Goal: Task Accomplishment & Management: Use online tool/utility

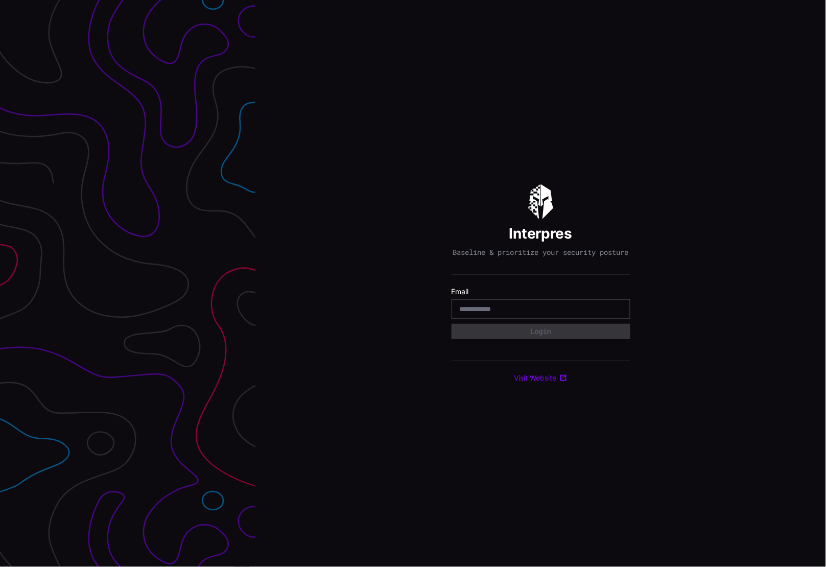
click at [549, 313] on input "email" at bounding box center [541, 309] width 162 height 9
type input "**********"
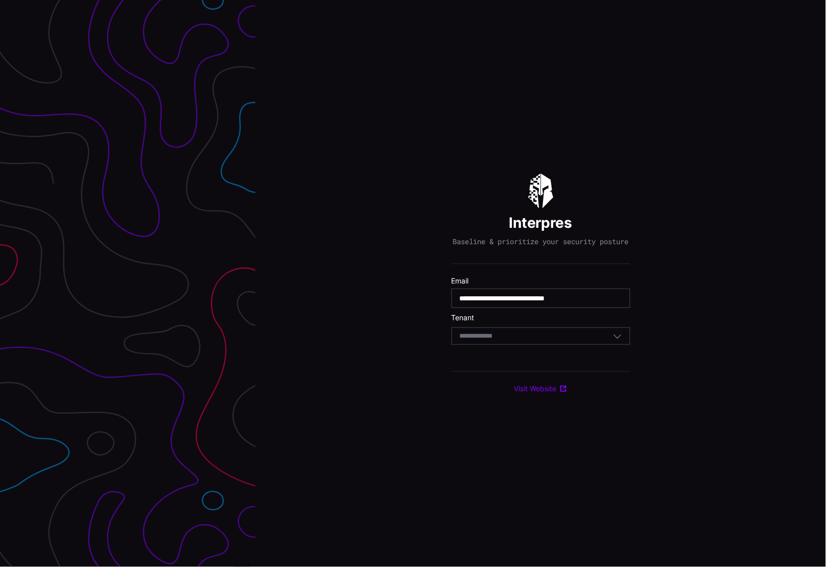
click at [530, 339] on div "Select Tenant" at bounding box center [536, 336] width 153 height 9
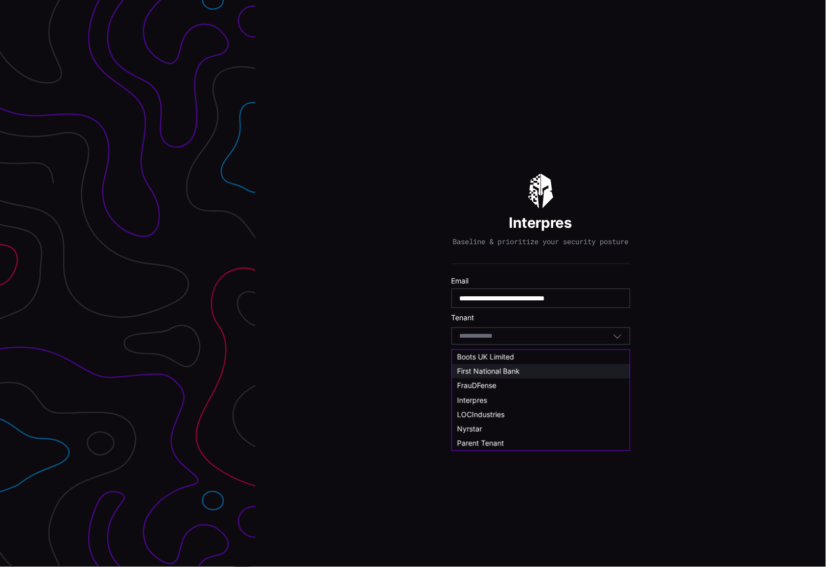
click at [503, 369] on span "First National Bank" at bounding box center [488, 371] width 63 height 9
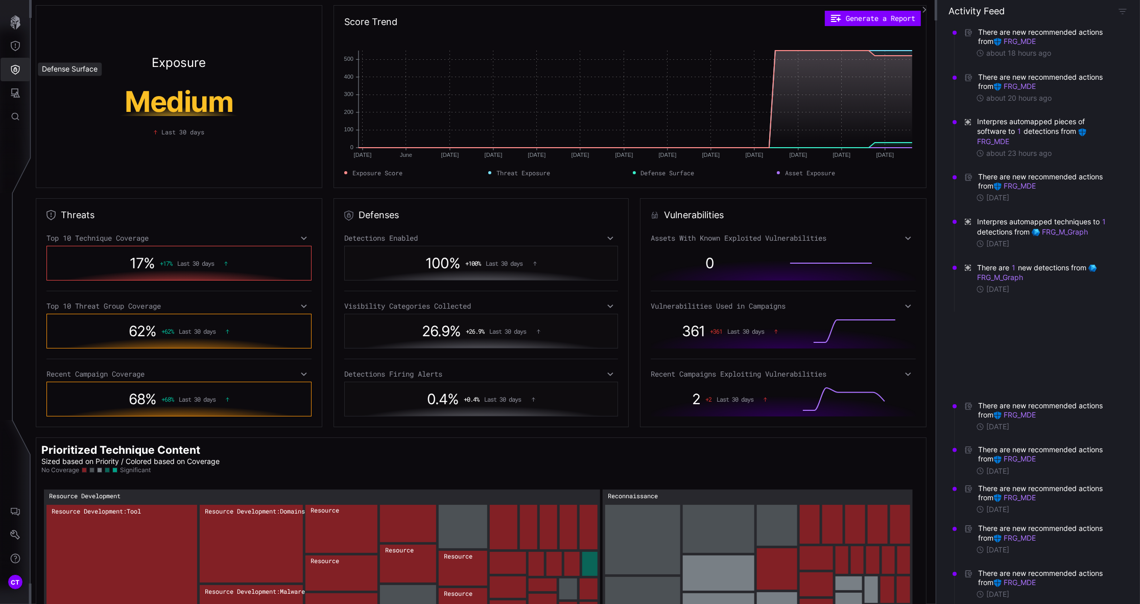
click at [19, 71] on icon "Defense Surface" at bounding box center [15, 69] width 10 height 10
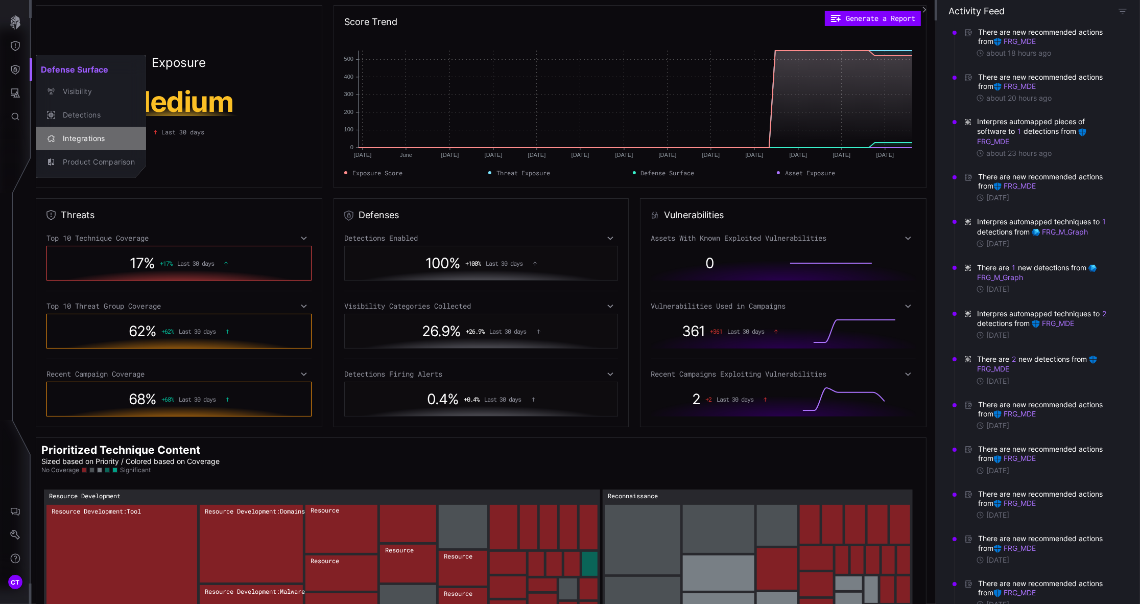
click at [79, 135] on div "Integrations" at bounding box center [96, 138] width 77 height 13
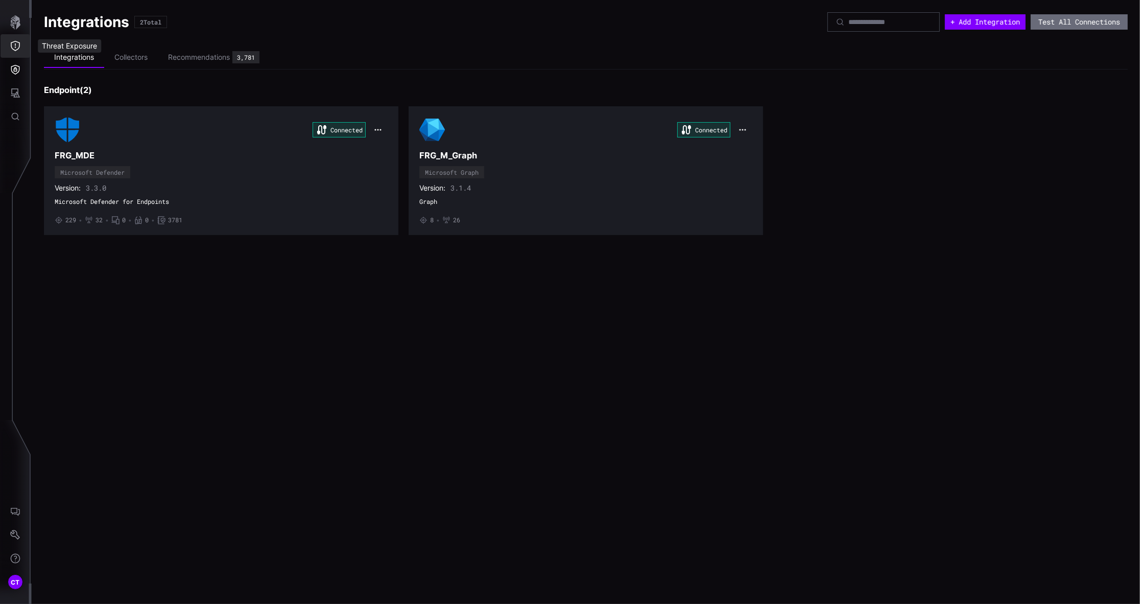
click at [9, 38] on button "Threat Exposure" at bounding box center [16, 46] width 30 height 24
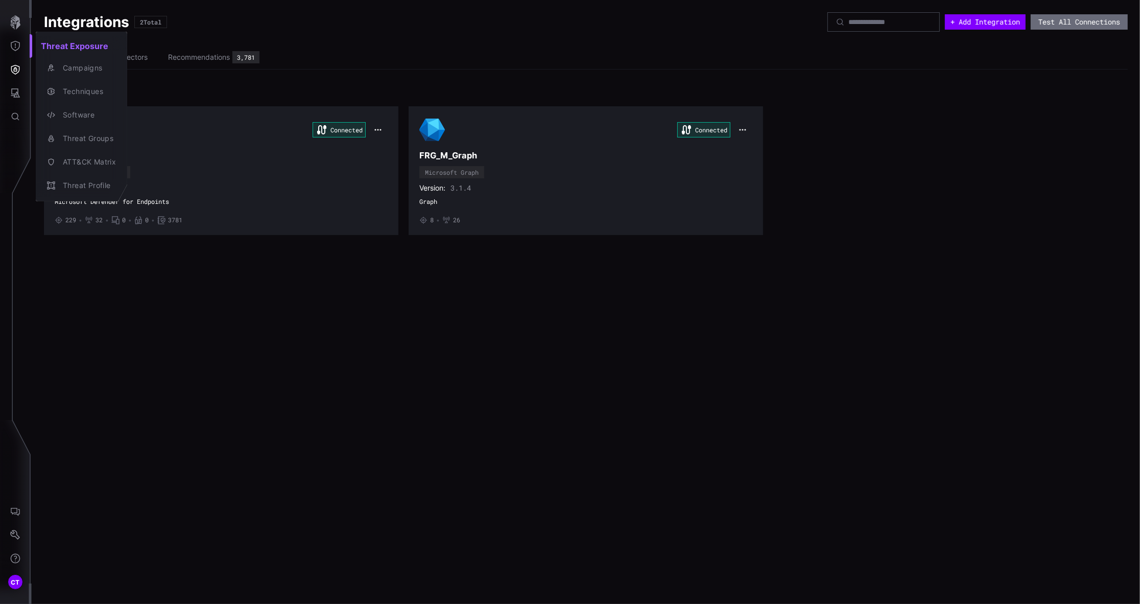
click at [235, 89] on div at bounding box center [570, 302] width 1140 height 604
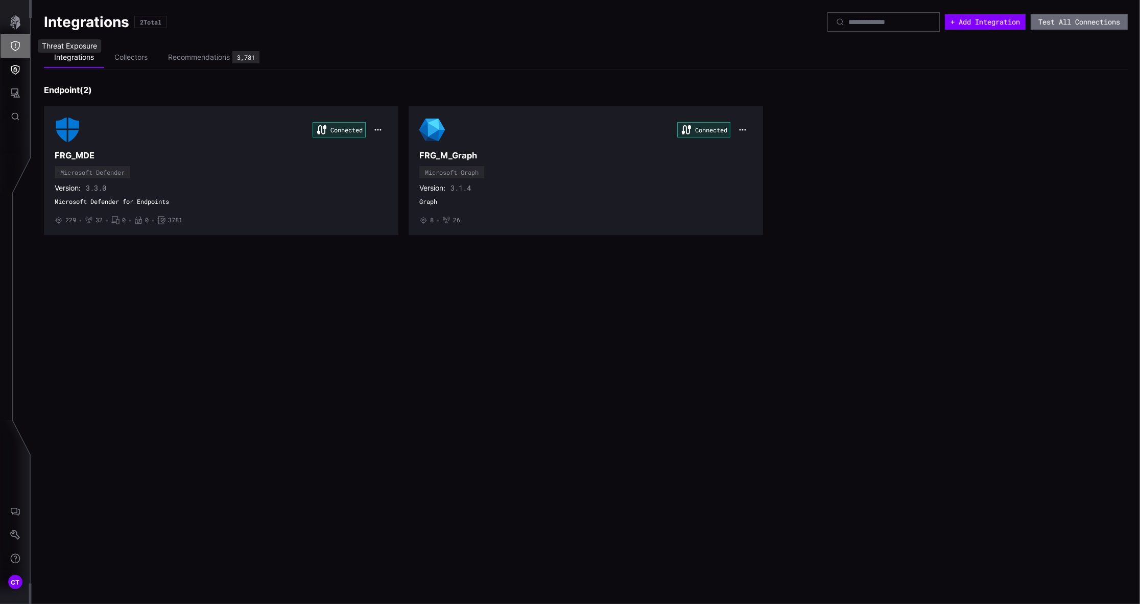
click at [16, 38] on button "Threat Exposure" at bounding box center [16, 46] width 30 height 24
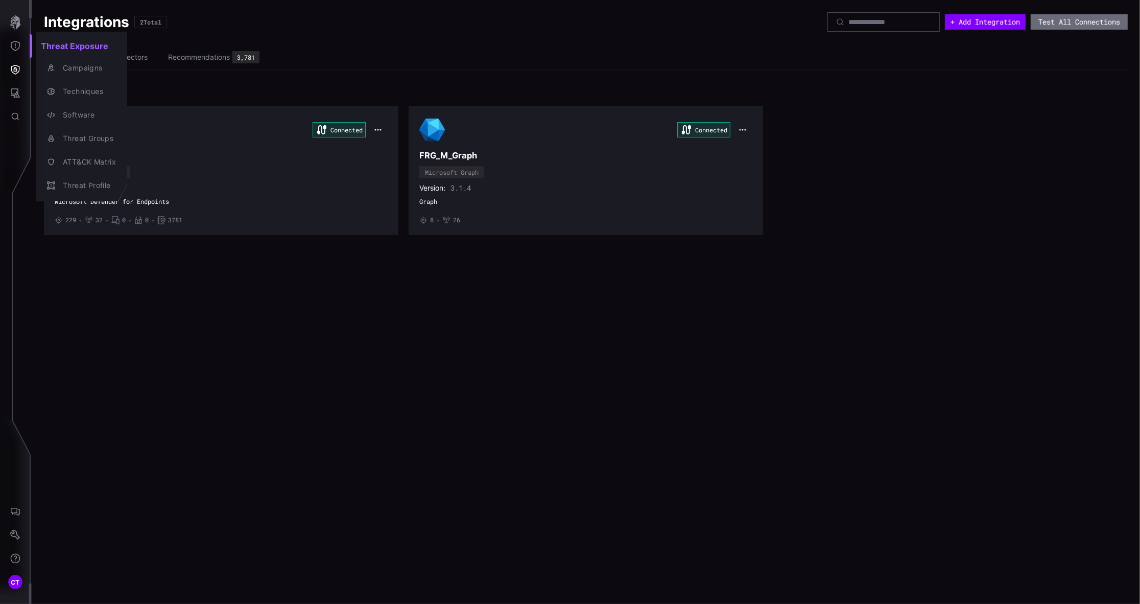
click at [328, 310] on div at bounding box center [570, 302] width 1140 height 604
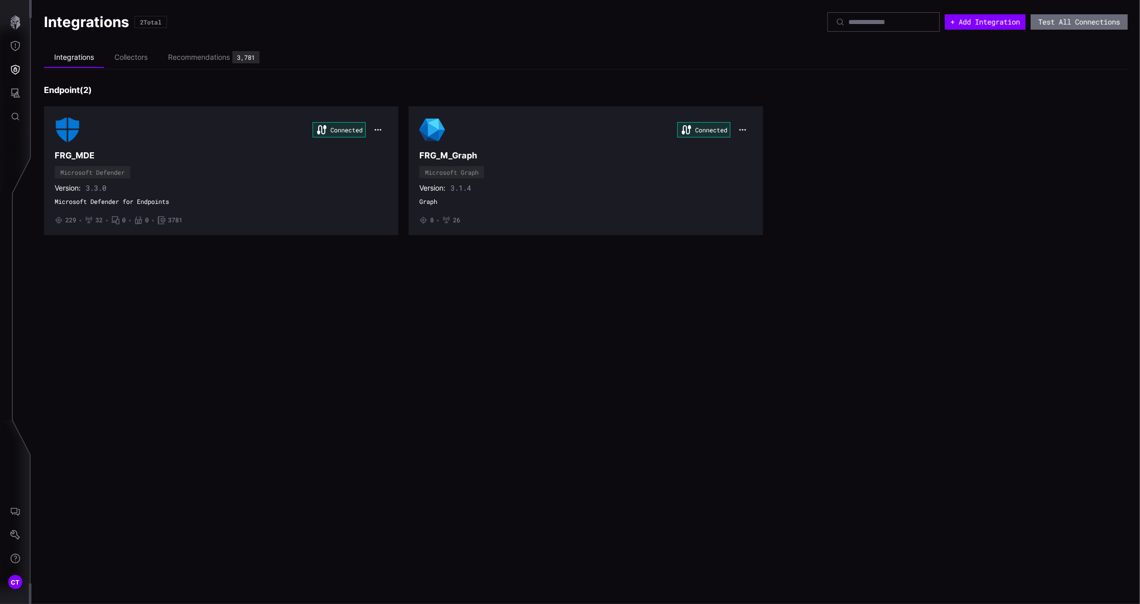
click at [826, 82] on div "Integrations Collectors Recommendations 3,781 Endpoint ( 2 ) Connected FRG_MDE …" at bounding box center [586, 140] width 1084 height 189
